Goal: Task Accomplishment & Management: Complete application form

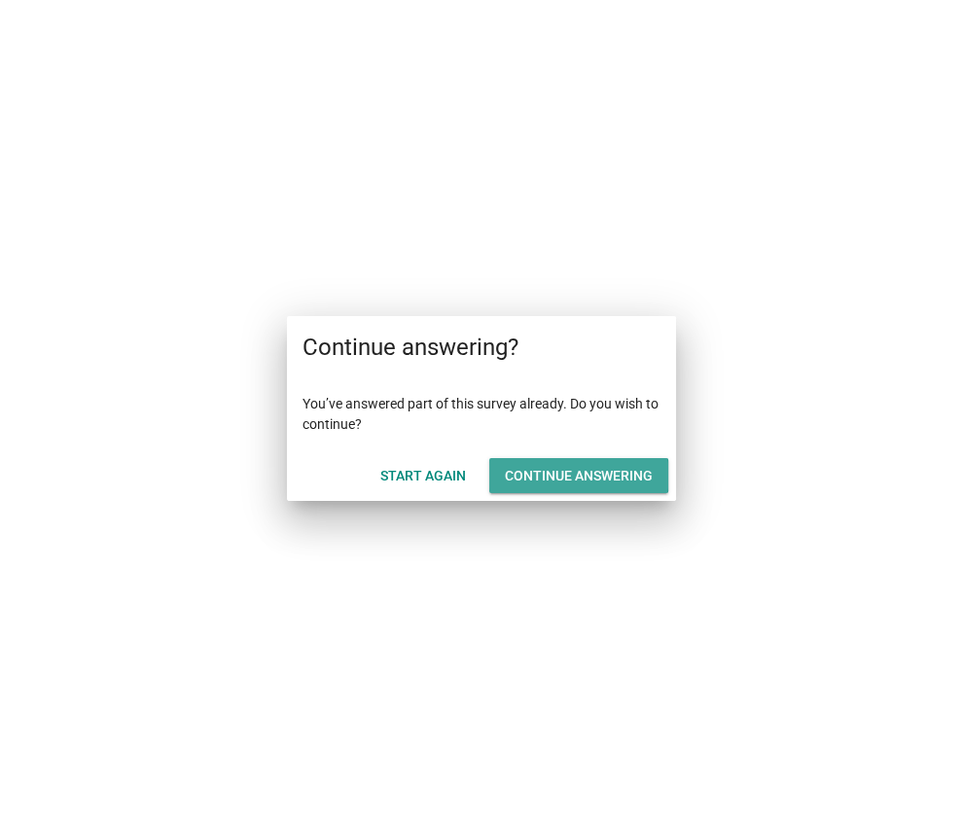
click at [581, 482] on div "Continue answering" at bounding box center [579, 476] width 148 height 20
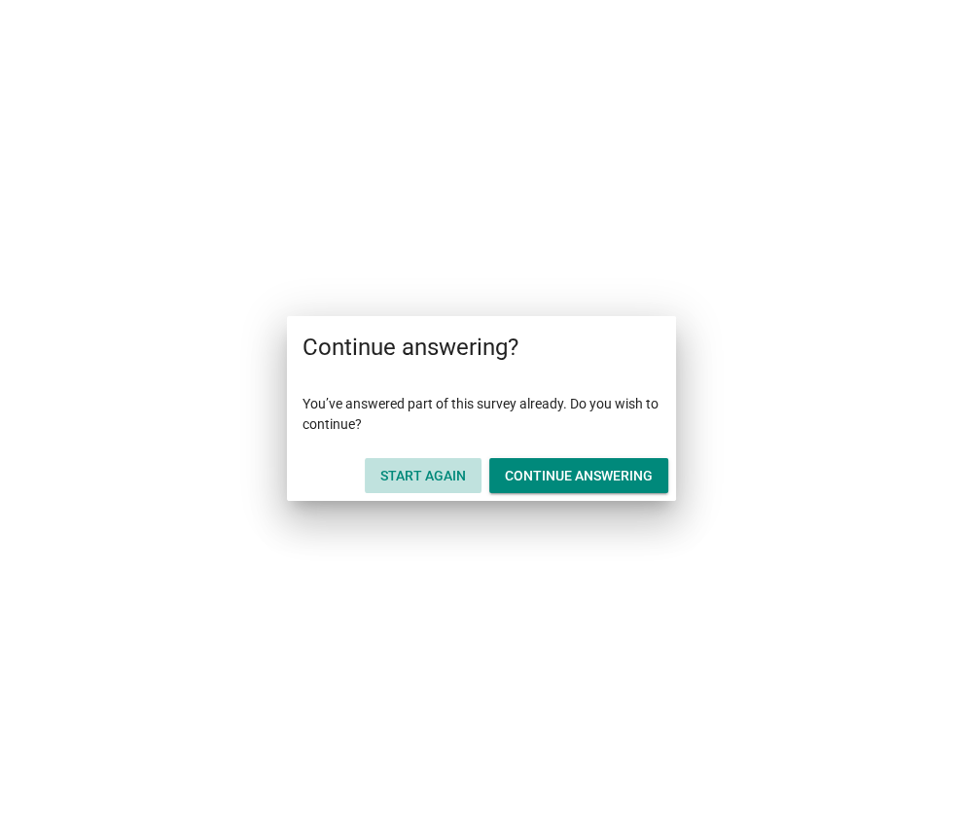
click at [432, 482] on div "Start Again" at bounding box center [423, 476] width 86 height 20
